Goal: Task Accomplishment & Management: Use online tool/utility

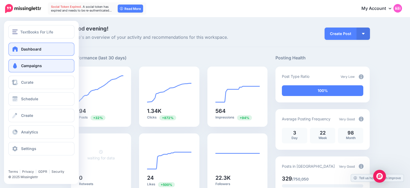
click at [24, 62] on link "Campaigns" at bounding box center [41, 65] width 66 height 13
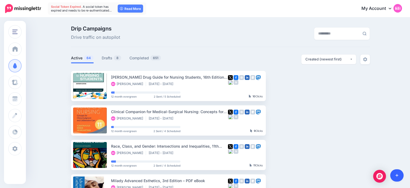
click at [399, 177] on link at bounding box center [397, 175] width 14 height 12
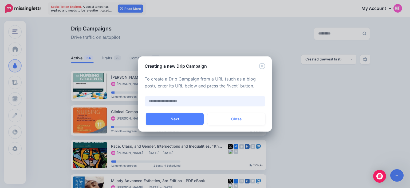
click at [233, 99] on input "text" at bounding box center [205, 101] width 121 height 10
paste input "**********"
click at [240, 100] on input "**********" at bounding box center [205, 101] width 121 height 10
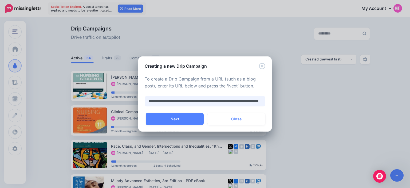
scroll to position [0, 41]
type input "**********"
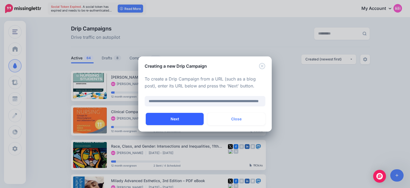
click at [174, 117] on button "Next" at bounding box center [175, 119] width 58 height 12
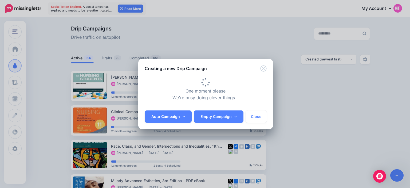
type input "**********"
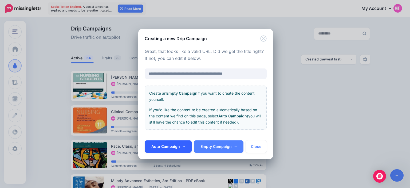
click at [176, 146] on link "Auto Campaign" at bounding box center [168, 146] width 47 height 12
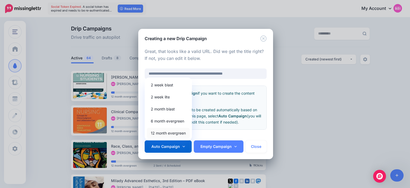
click at [174, 132] on link "12 month evergreen" at bounding box center [168, 133] width 43 height 10
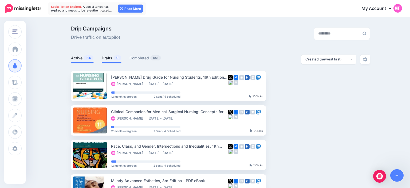
click at [107, 56] on link "Drafts 9" at bounding box center [112, 58] width 20 height 6
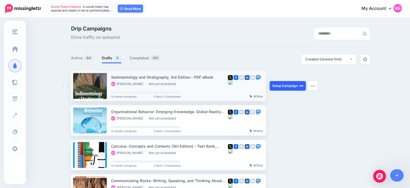
click at [289, 82] on link "Setup Campaign" at bounding box center [288, 86] width 36 height 10
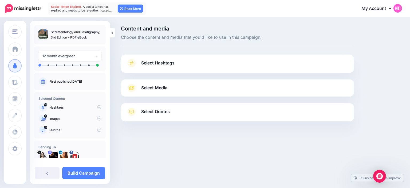
click at [161, 60] on span "Select Hashtags" at bounding box center [157, 62] width 33 height 7
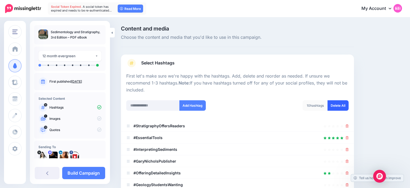
click at [342, 101] on link "Delete All" at bounding box center [338, 105] width 21 height 10
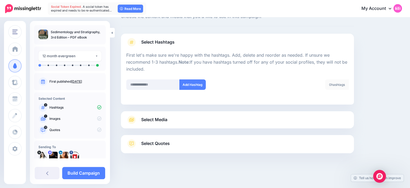
scroll to position [21, 0]
click at [190, 118] on link "Select Media" at bounding box center [237, 120] width 222 height 9
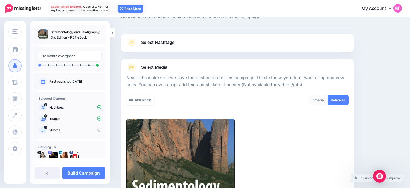
scroll to position [100, 0]
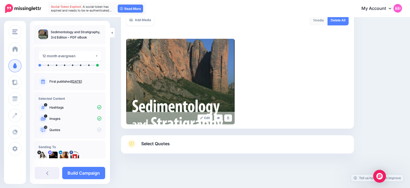
click at [179, 145] on link "Select Quotes" at bounding box center [237, 146] width 222 height 14
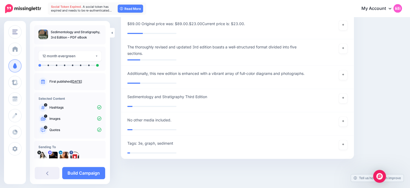
scroll to position [543, 0]
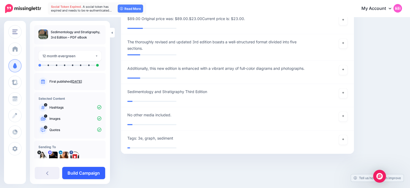
click at [95, 171] on link "Build Campaign" at bounding box center [83, 173] width 43 height 12
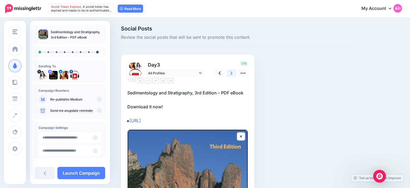
click at [234, 74] on link at bounding box center [231, 73] width 10 height 8
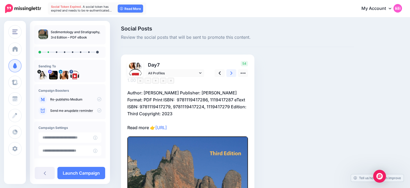
click at [233, 73] on link at bounding box center [231, 73] width 10 height 8
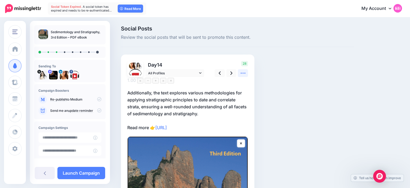
click at [243, 73] on icon at bounding box center [243, 73] width 5 height 1
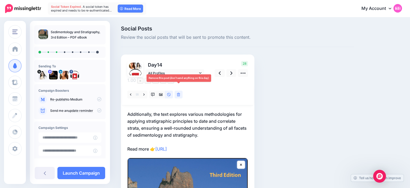
click at [179, 93] on icon at bounding box center [178, 95] width 3 height 4
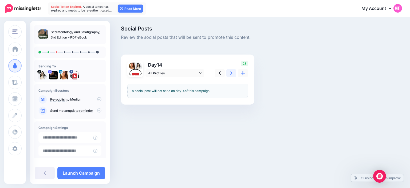
click at [230, 73] on icon at bounding box center [231, 73] width 2 height 6
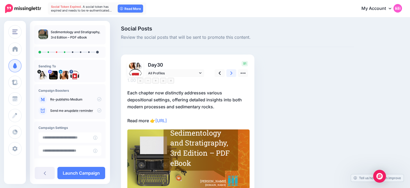
click at [233, 73] on link at bounding box center [231, 73] width 10 height 8
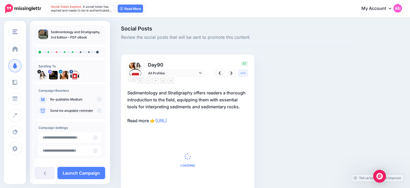
click at [240, 73] on link at bounding box center [243, 73] width 10 height 8
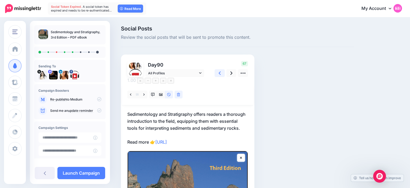
click at [219, 72] on icon at bounding box center [220, 72] width 2 height 3
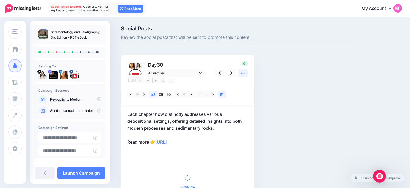
click at [241, 70] on icon at bounding box center [243, 73] width 6 height 6
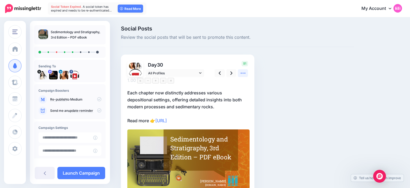
click at [241, 73] on icon at bounding box center [243, 73] width 6 height 6
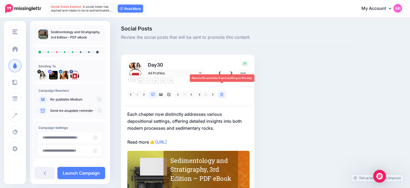
click at [220, 91] on link at bounding box center [222, 95] width 8 height 8
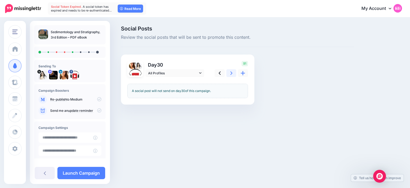
click at [231, 72] on icon at bounding box center [231, 72] width 2 height 3
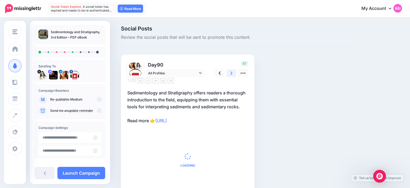
click at [231, 72] on icon at bounding box center [231, 72] width 2 height 3
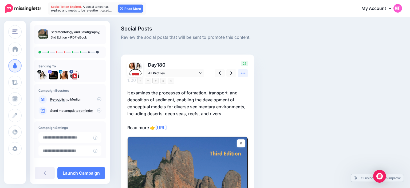
click at [244, 73] on icon at bounding box center [243, 73] width 6 height 6
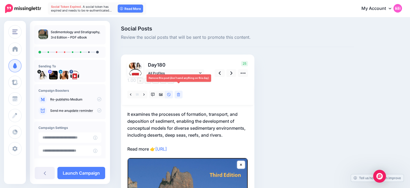
click at [178, 93] on icon at bounding box center [178, 95] width 3 height 4
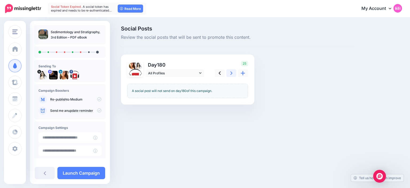
click at [232, 71] on icon at bounding box center [231, 73] width 2 height 6
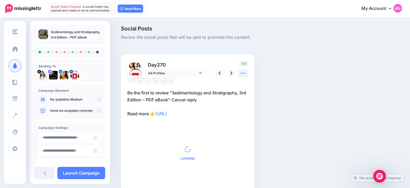
click at [245, 72] on icon at bounding box center [243, 73] width 6 height 6
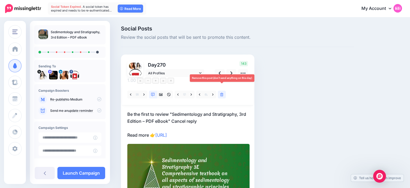
click at [220, 91] on link at bounding box center [222, 95] width 8 height 8
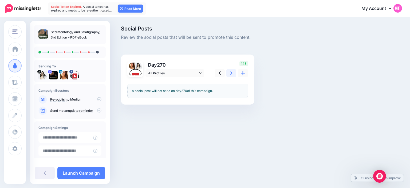
click at [230, 75] on link at bounding box center [231, 73] width 10 height 8
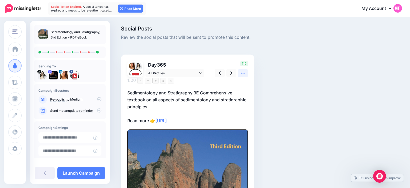
click at [245, 73] on icon at bounding box center [243, 73] width 6 height 6
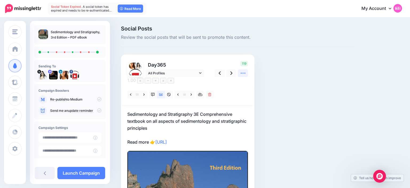
scroll to position [41, 0]
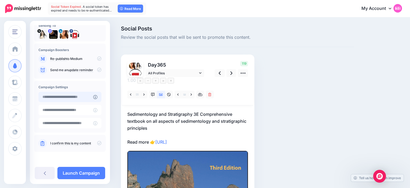
type input "**********"
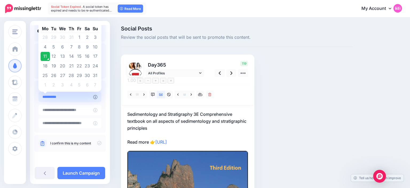
click at [89, 99] on input "**********" at bounding box center [65, 97] width 55 height 10
click at [47, 59] on td "11" at bounding box center [45, 57] width 9 height 10
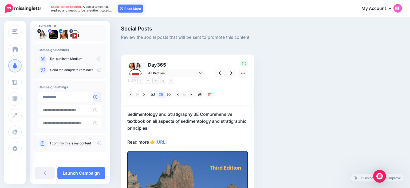
click at [100, 143] on icon at bounding box center [99, 143] width 4 height 4
click at [88, 170] on link "Launch Campaign" at bounding box center [81, 173] width 48 height 12
